Goal: Find specific page/section: Find specific page/section

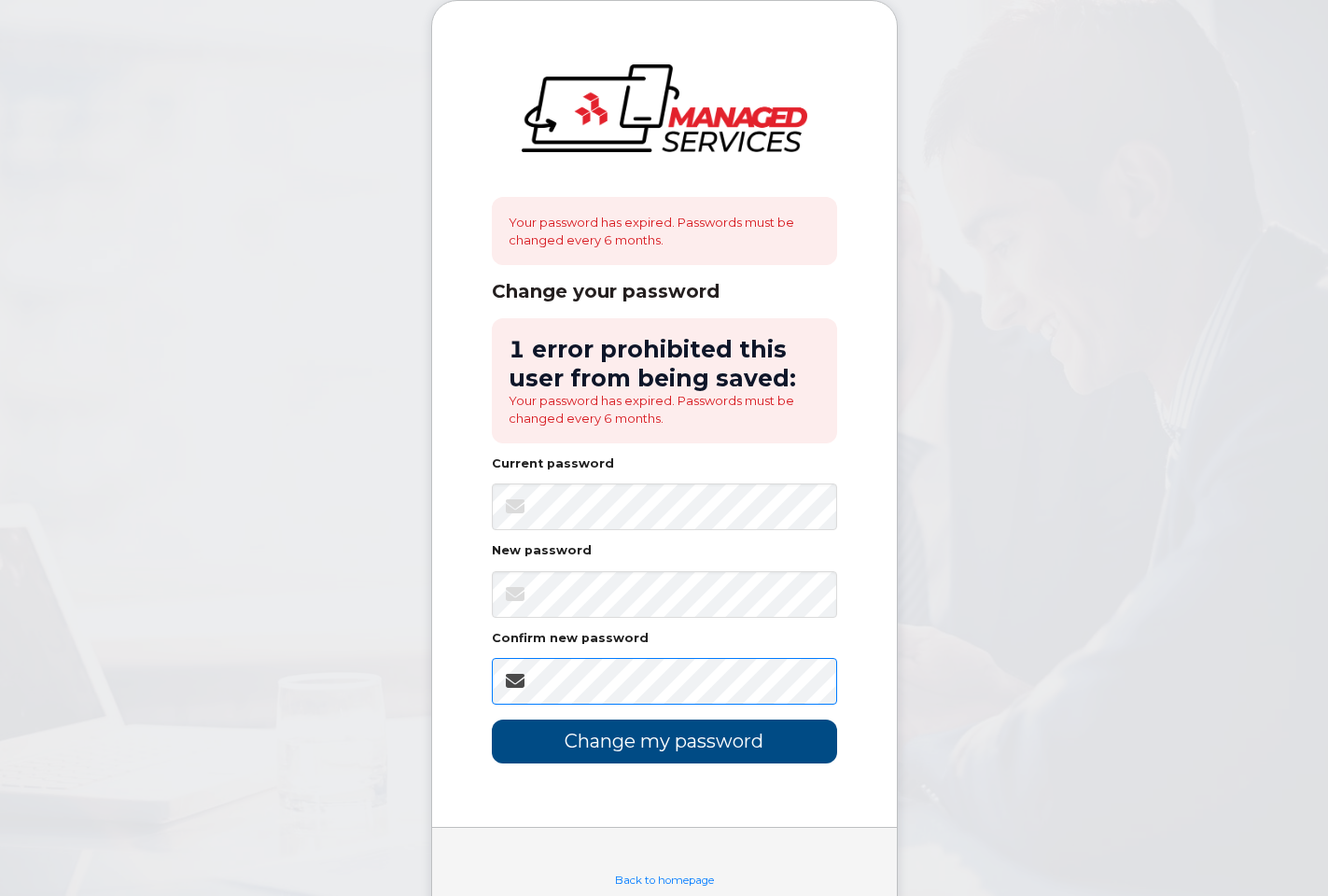
scroll to position [0, 58]
click at [680, 738] on input "Change my password" at bounding box center [664, 741] width 345 height 44
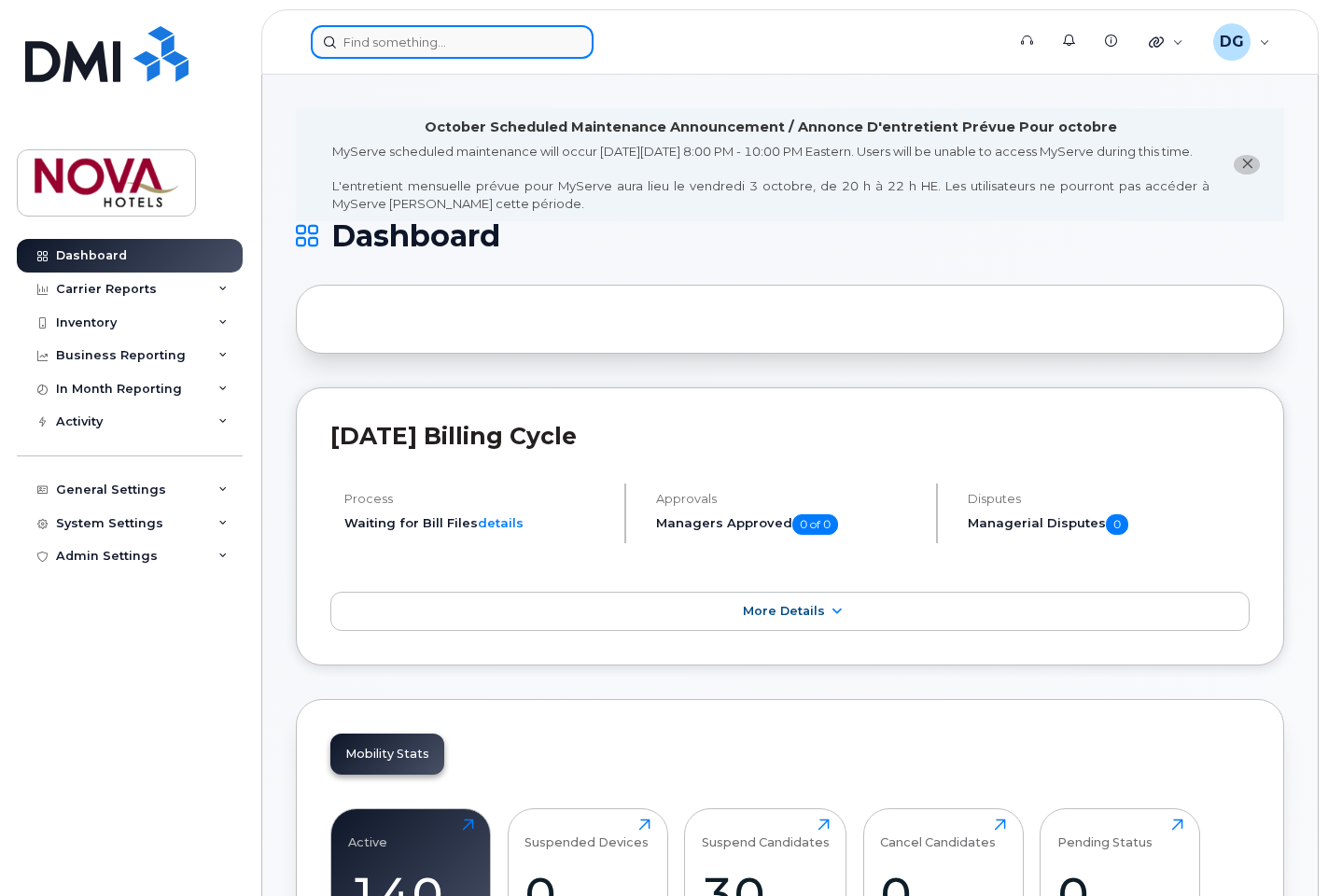
click at [487, 37] on input at bounding box center [451, 42] width 282 height 33
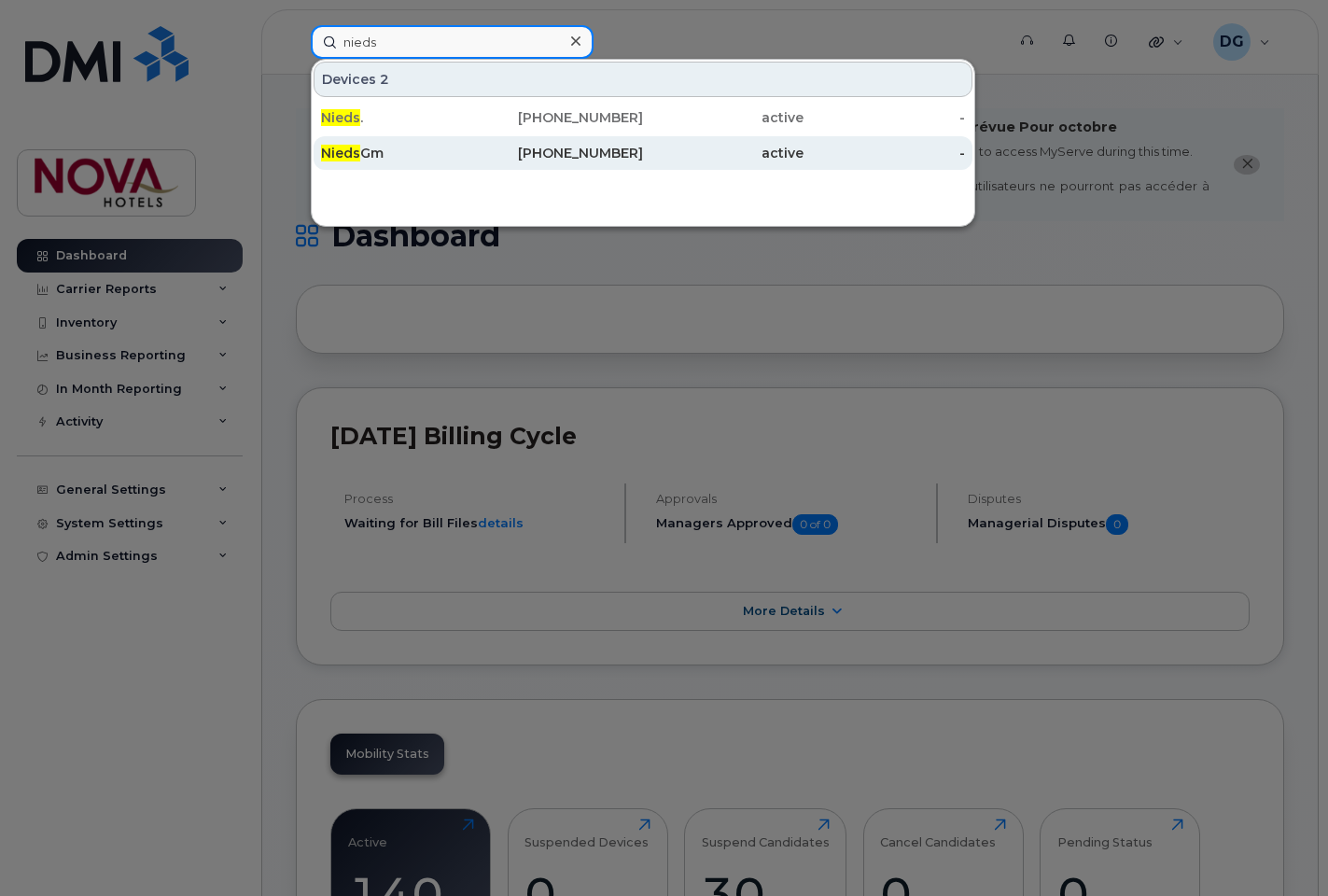
type input "nieds"
click at [459, 155] on div "[PERSON_NAME]" at bounding box center [402, 152] width 160 height 19
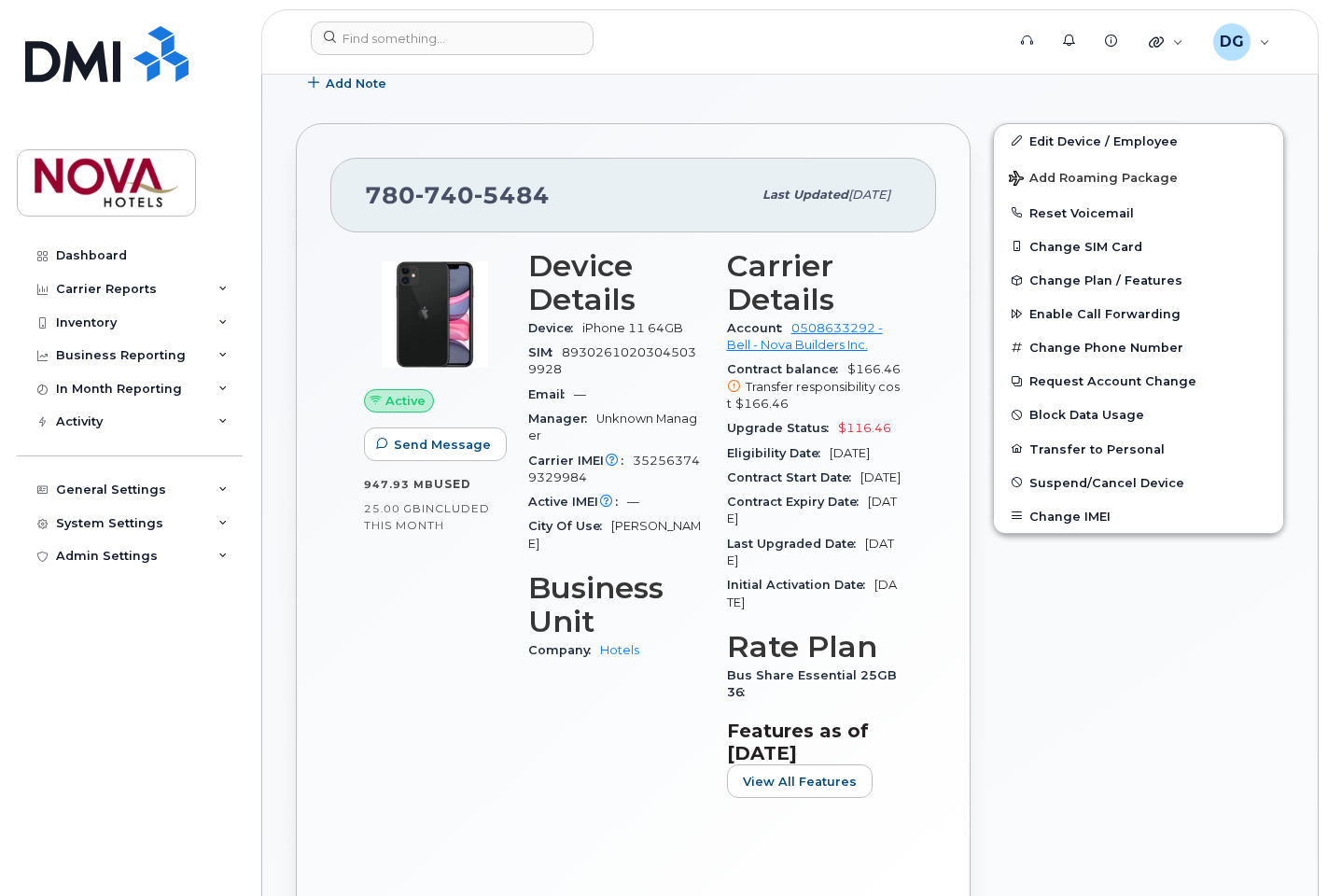
scroll to position [381, 0]
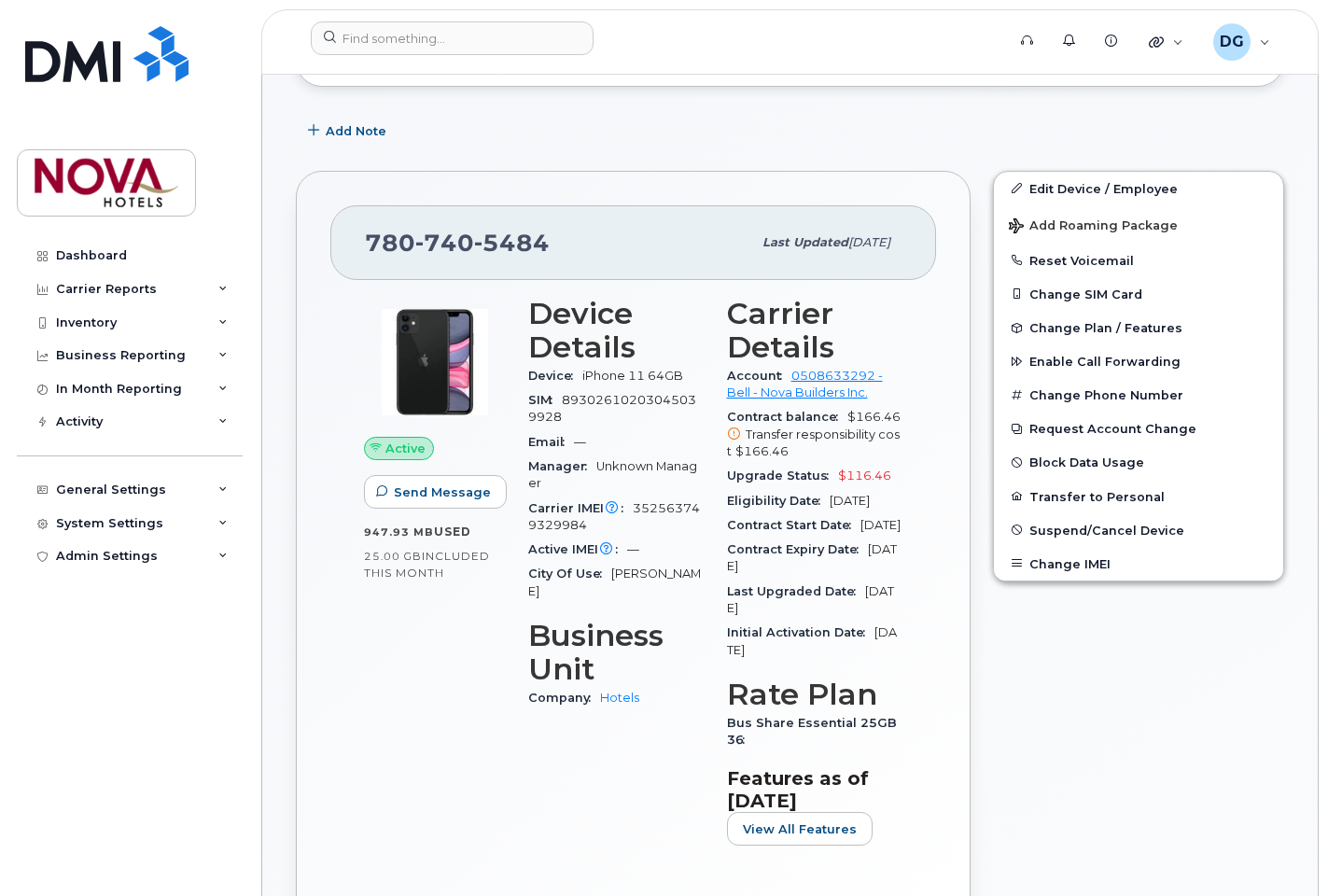
click at [654, 509] on span "352563749329984" at bounding box center [615, 517] width 172 height 31
copy span "Carrier IMEI is reported during the last billing cycle or change of service"
click at [944, 626] on div "780 740 5484 Last updated Sep 12, 2025 Active Send Message 947.93 MB  used 25.0…" at bounding box center [633, 576] width 675 height 809
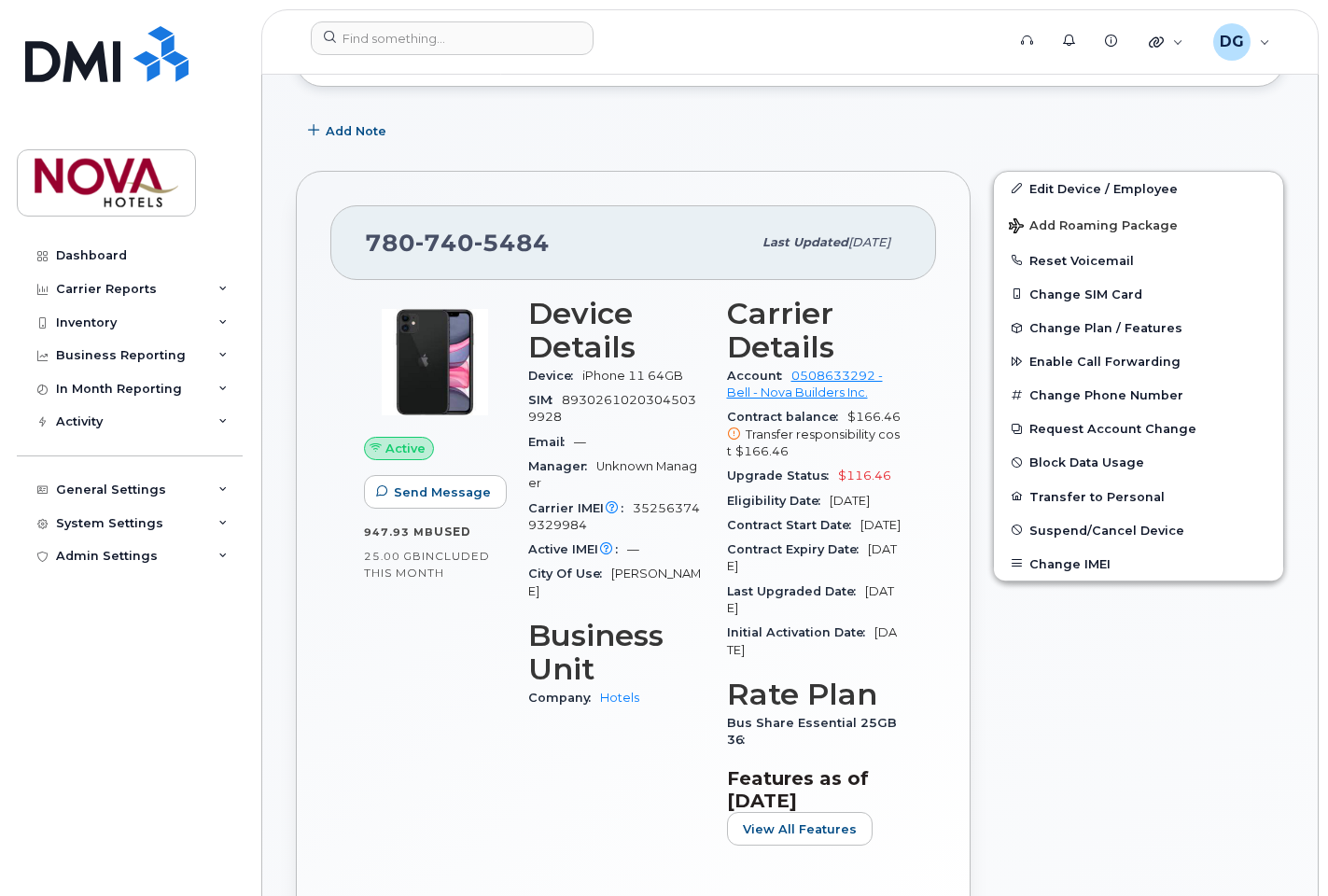
click at [855, 537] on div "Contract Start Date Mar 11, 2023" at bounding box center [815, 525] width 177 height 24
click at [601, 164] on div "780 740 5484 Last updated Sep 12, 2025 Active Send Message 947.93 MB  used 25.0…" at bounding box center [632, 575] width 697 height 832
click at [841, 161] on div "780 740 5484 Last updated Sep 12, 2025 Active Send Message 947.93 MB  used 25.0…" at bounding box center [632, 575] width 697 height 832
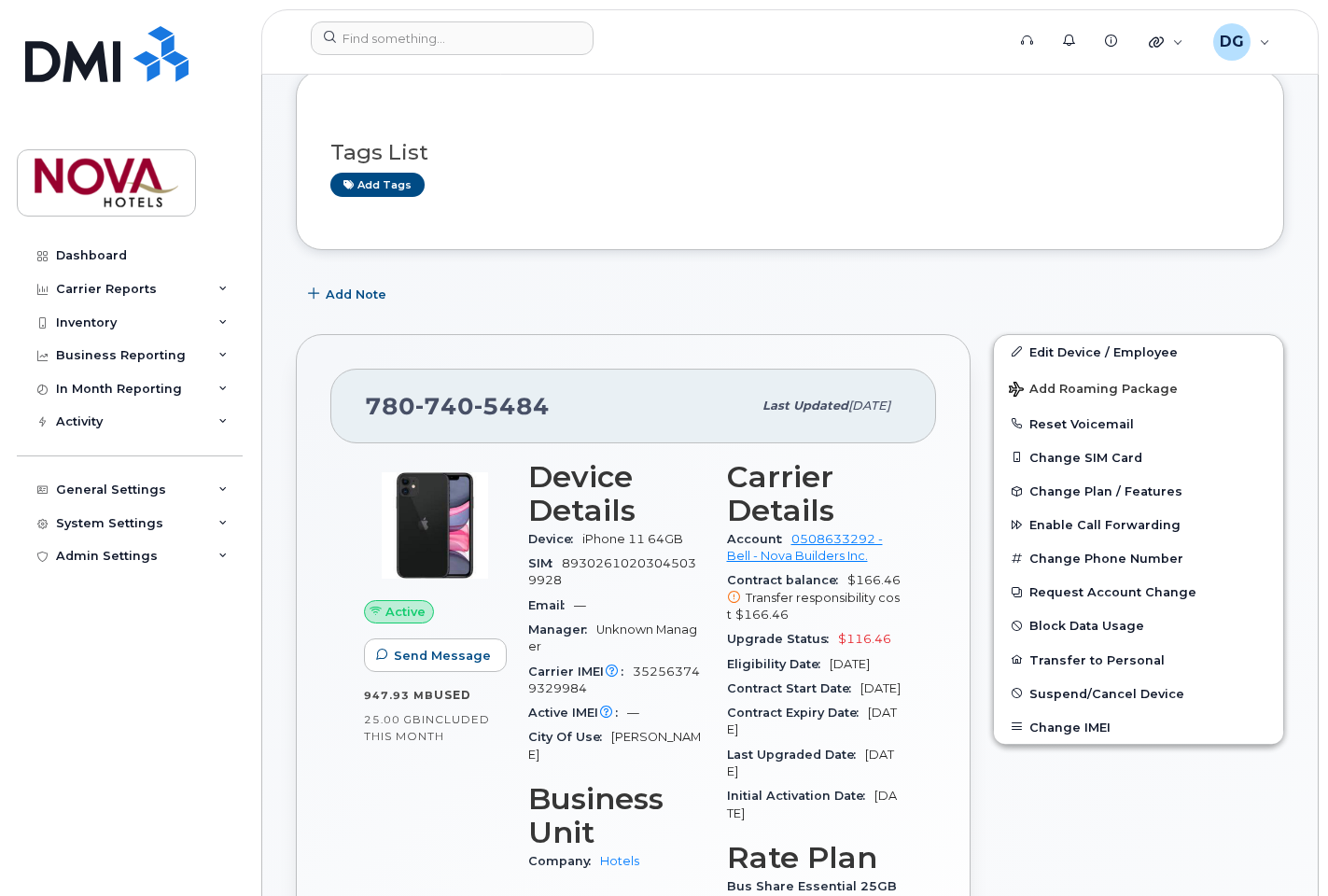
scroll to position [0, 0]
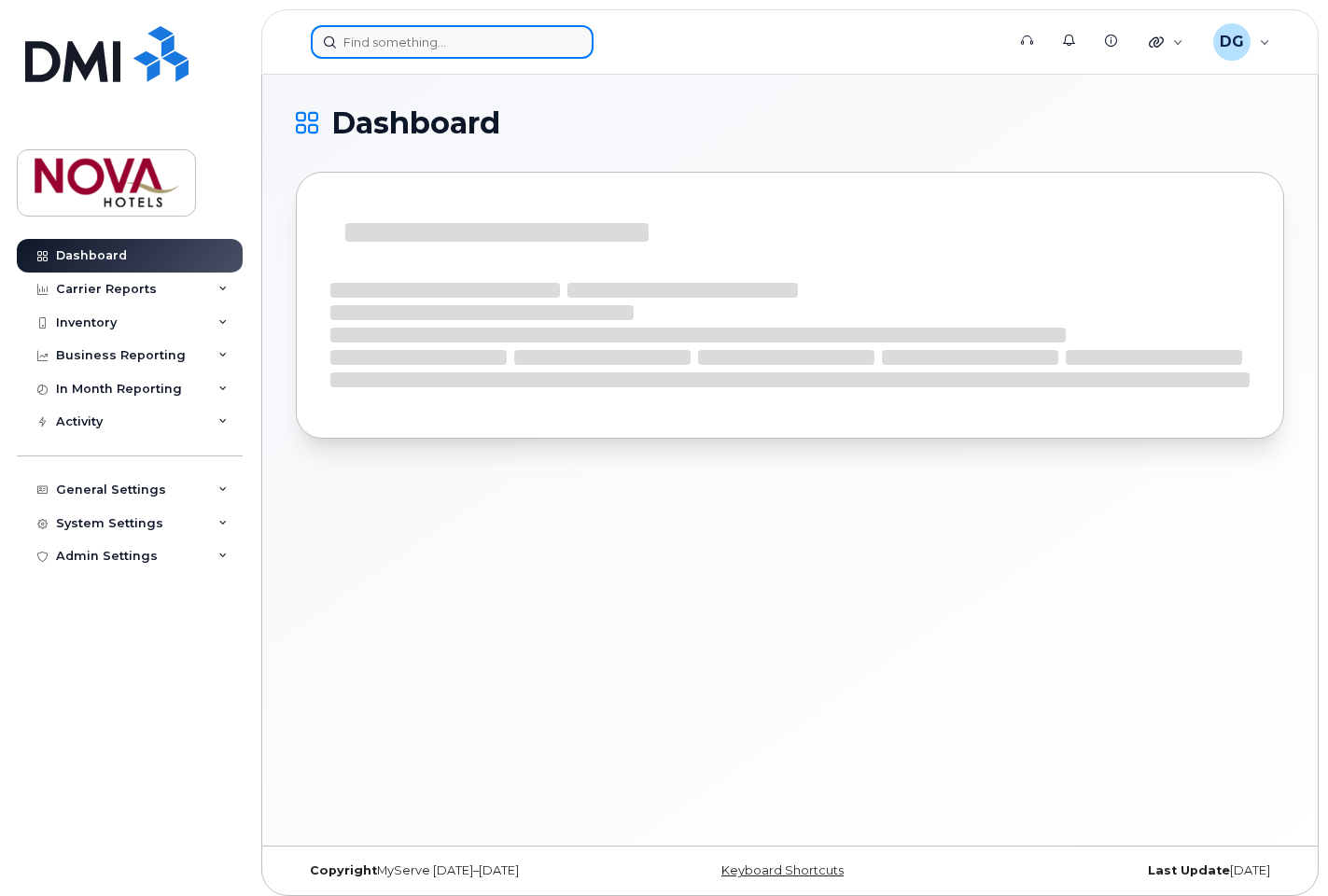
click at [406, 33] on input at bounding box center [451, 42] width 282 height 33
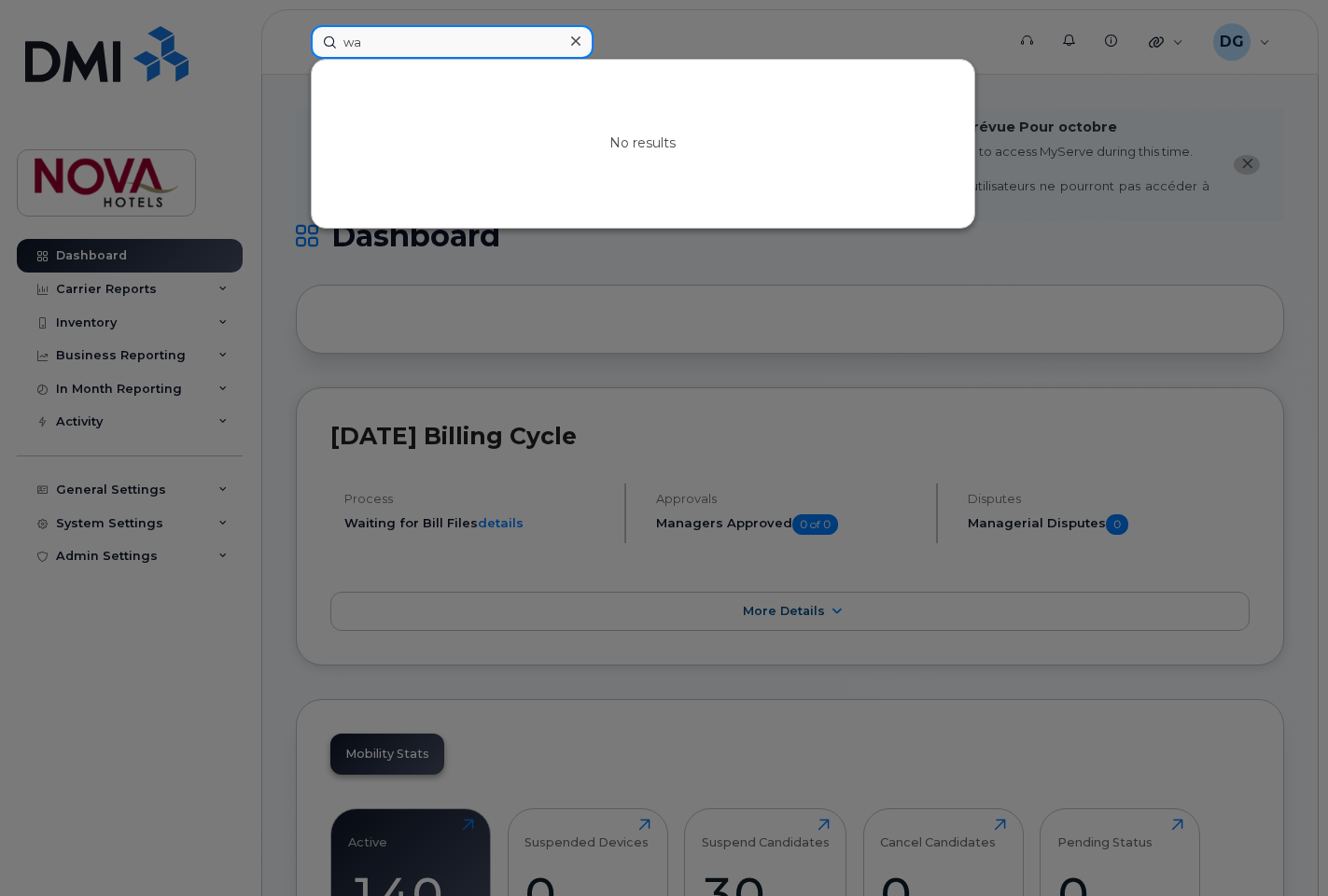
type input "w"
type input "kars"
